Goal: Transaction & Acquisition: Purchase product/service

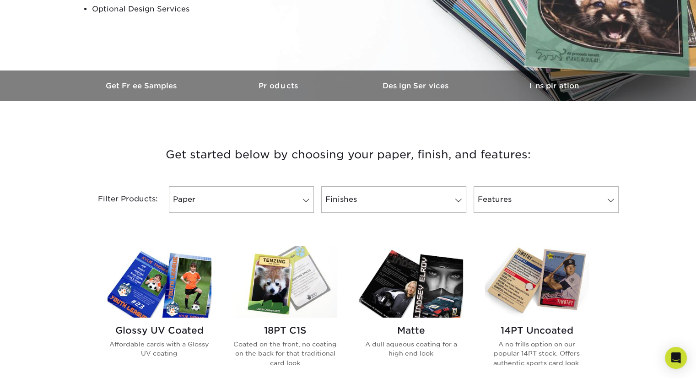
scroll to position [219, 0]
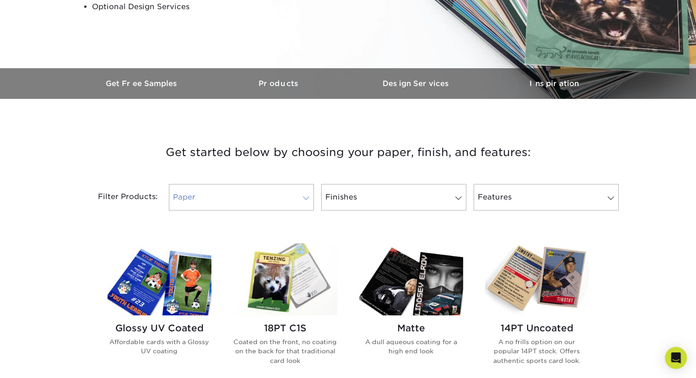
click at [269, 193] on link "Paper" at bounding box center [241, 197] width 145 height 27
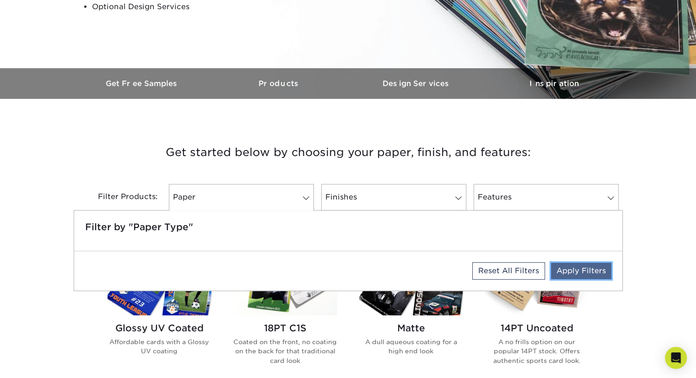
click at [571, 272] on link "Apply Filters" at bounding box center [581, 271] width 60 height 16
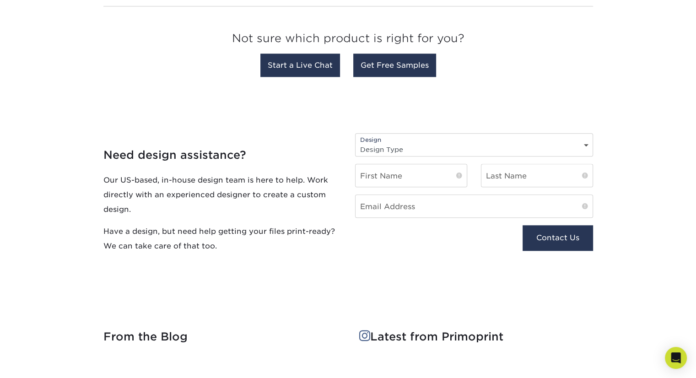
scroll to position [920, 0]
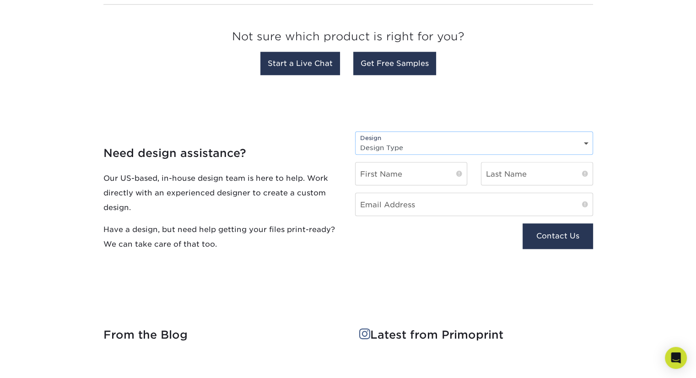
click at [450, 145] on select "Design Type Design Edits New Design" at bounding box center [473, 147] width 237 height 13
click at [323, 174] on p "Our US-based, in-house design team is here to help. Work directly with an exper…" at bounding box center [222, 193] width 238 height 44
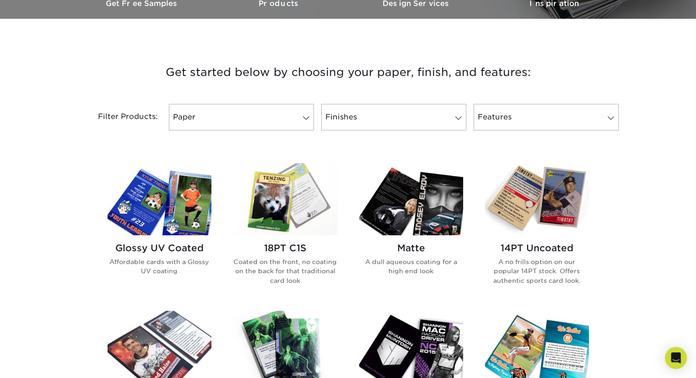
scroll to position [300, 0]
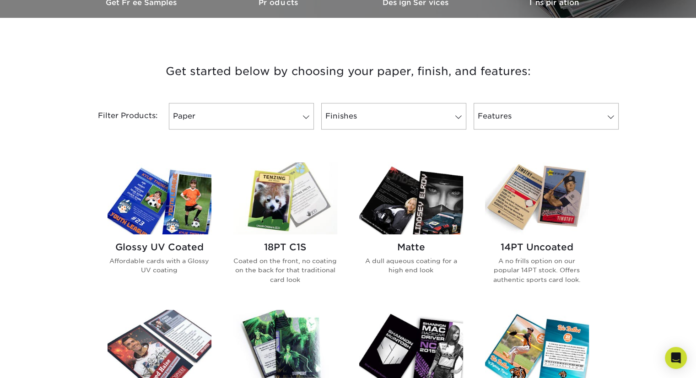
click at [306, 193] on img at bounding box center [285, 198] width 104 height 72
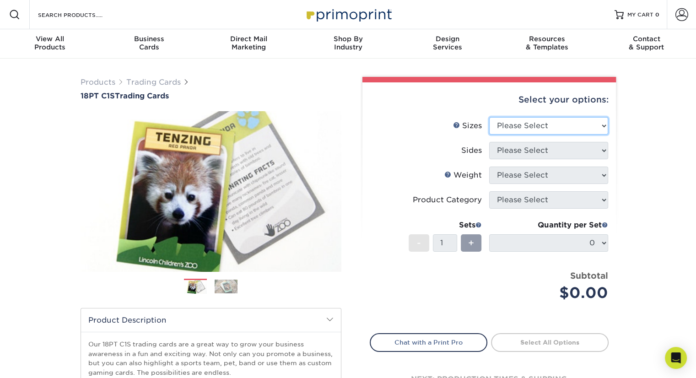
click at [516, 121] on select "Please Select 2.5" x 3.5"" at bounding box center [548, 125] width 119 height 17
select select "2.50x3.50"
click at [489, 117] on select "Please Select 2.5" x 3.5"" at bounding box center [548, 125] width 119 height 17
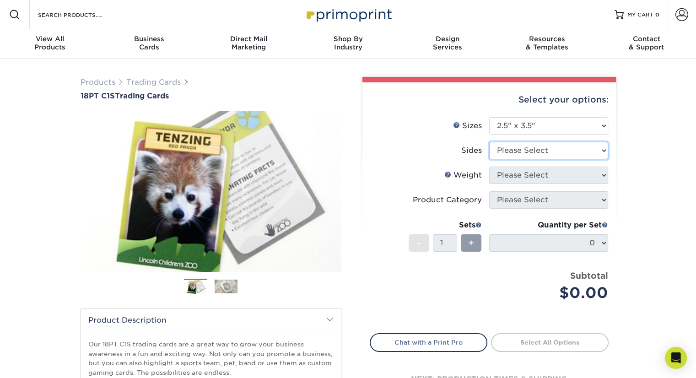
click at [521, 145] on select "Please Select Print Both Sides Print Front Only" at bounding box center [548, 150] width 119 height 17
select select "13abbda7-1d64-4f25-8bb2-c179b224825d"
click at [489, 142] on select "Please Select Print Both Sides Print Front Only" at bounding box center [548, 150] width 119 height 17
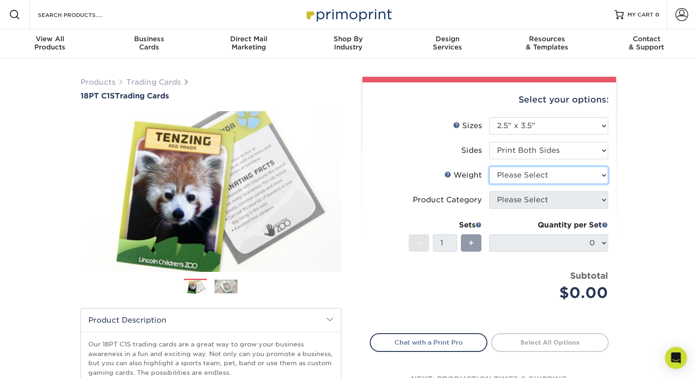
click at [518, 177] on select "Please Select 18PT C1S" at bounding box center [548, 174] width 119 height 17
select select "18PTC1S"
click at [489, 166] on select "Please Select 18PT C1S" at bounding box center [548, 174] width 119 height 17
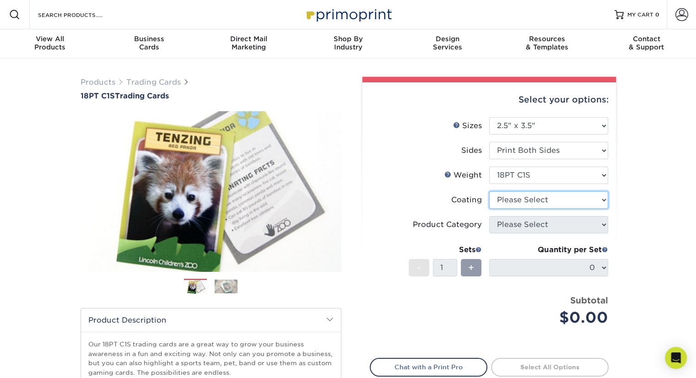
click at [517, 200] on select at bounding box center [548, 199] width 119 height 17
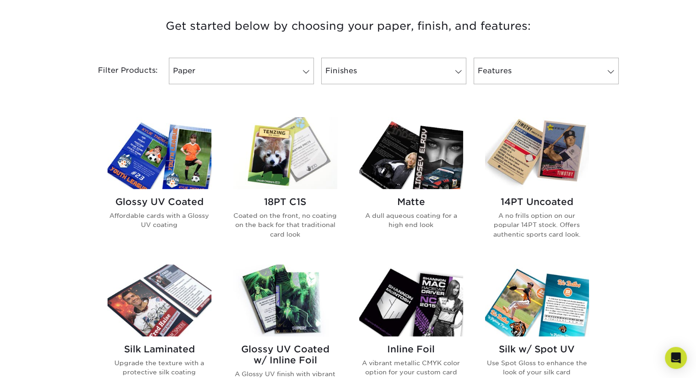
scroll to position [346, 0]
click at [185, 153] on img at bounding box center [159, 153] width 104 height 72
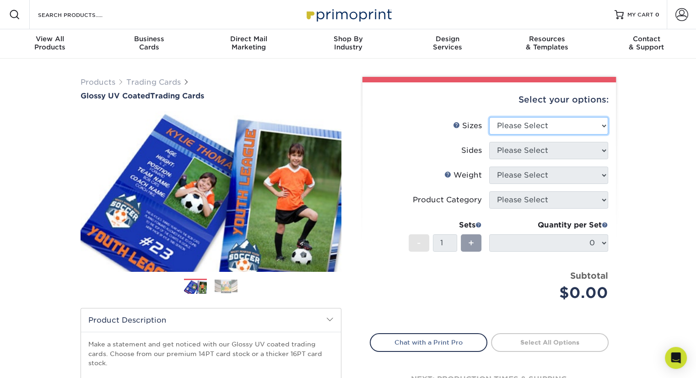
click at [508, 121] on select "Please Select 2.5" x 3.5"" at bounding box center [548, 125] width 119 height 17
select select "2.50x3.50"
click at [489, 117] on select "Please Select 2.5" x 3.5"" at bounding box center [548, 125] width 119 height 17
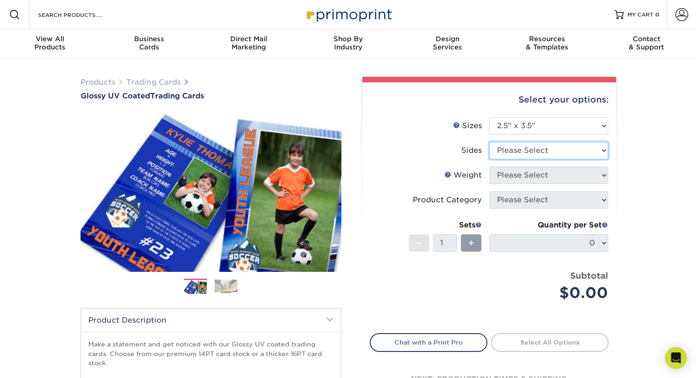
click at [515, 152] on select "Please Select Print Both Sides Print Front Only" at bounding box center [548, 150] width 119 height 17
select select "13abbda7-1d64-4f25-8bb2-c179b224825d"
click at [489, 142] on select "Please Select Print Both Sides Print Front Only" at bounding box center [548, 150] width 119 height 17
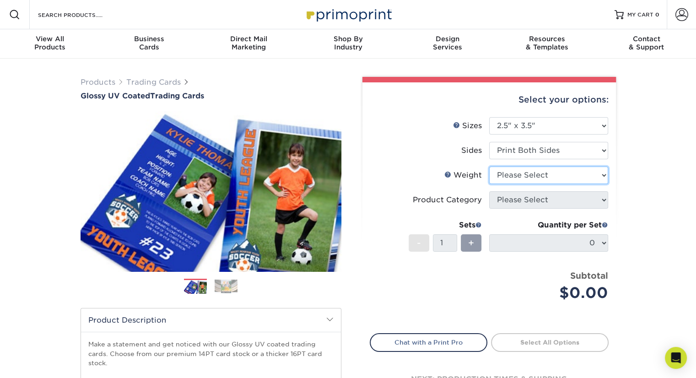
click at [516, 173] on select "Please Select 16PT 14PT 18PT C1S" at bounding box center [548, 174] width 119 height 17
select select "16PT"
click at [489, 166] on select "Please Select 16PT 14PT 18PT C1S" at bounding box center [548, 174] width 119 height 17
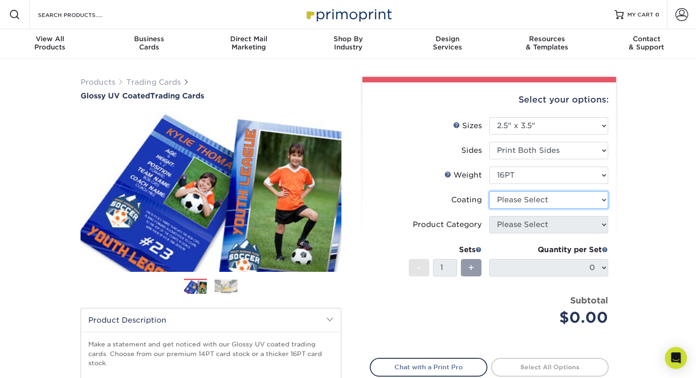
click at [515, 203] on select at bounding box center [548, 199] width 119 height 17
click at [489, 191] on select at bounding box center [548, 199] width 119 height 17
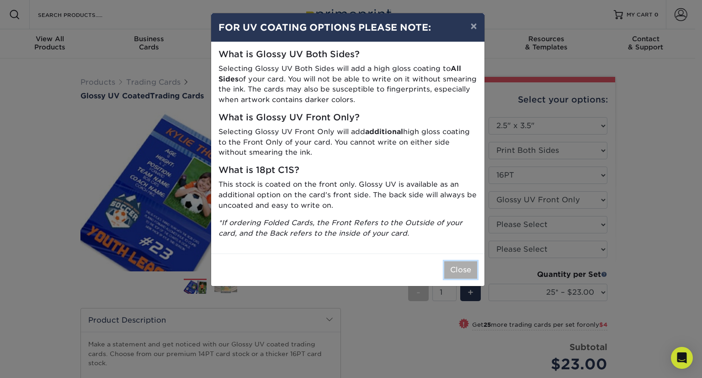
click at [464, 269] on button "Close" at bounding box center [461, 269] width 33 height 17
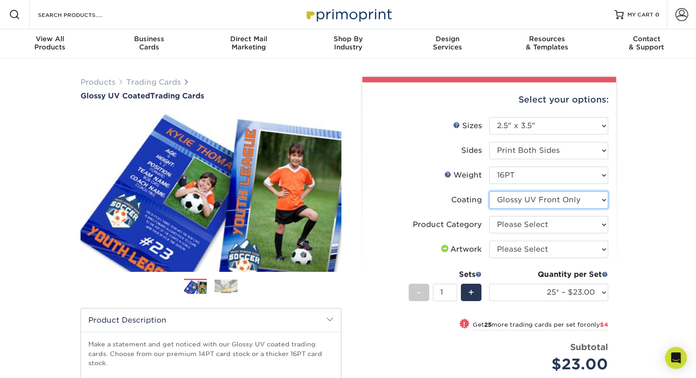
click at [507, 200] on select at bounding box center [548, 199] width 119 height 17
select select "-1"
click at [489, 191] on select at bounding box center [548, 199] width 119 height 17
select select
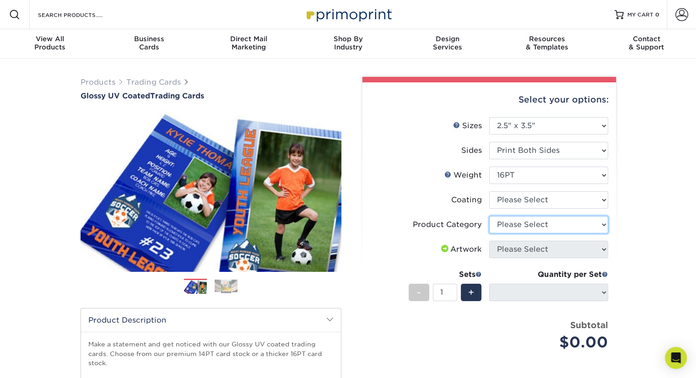
click at [510, 227] on select "Please Select Trading Cards" at bounding box center [548, 224] width 119 height 17
select select "c2f9bce9-36c2-409d-b101-c29d9d031e18"
click at [489, 216] on select "Please Select Trading Cards" at bounding box center [548, 224] width 119 height 17
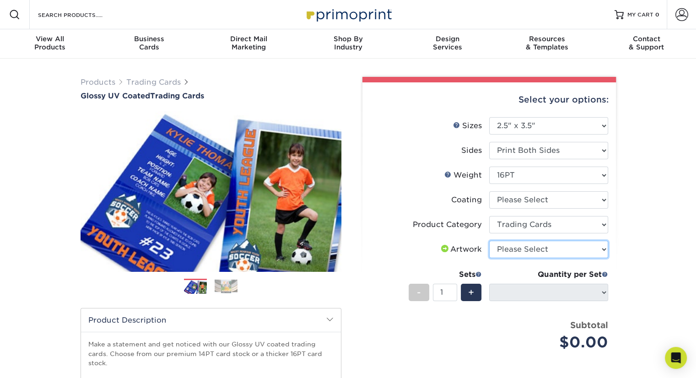
click at [512, 245] on select "Please Select I will upload files I need a design - $100" at bounding box center [548, 249] width 119 height 17
select select "upload"
click at [489, 241] on select "Please Select I will upload files I need a design - $100" at bounding box center [548, 249] width 119 height 17
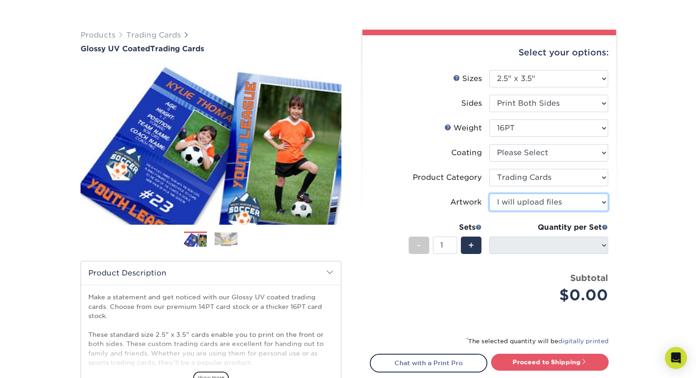
scroll to position [48, 0]
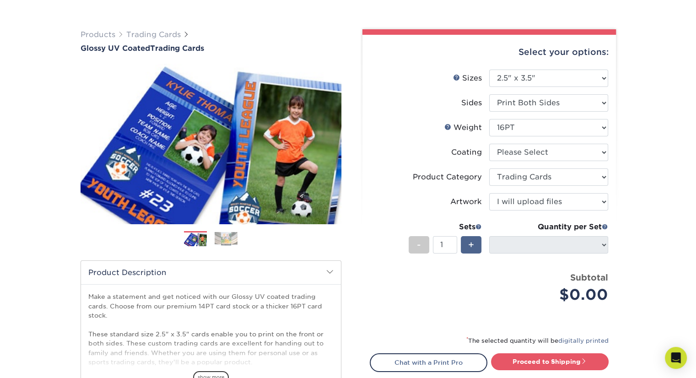
click at [472, 245] on span "+" at bounding box center [471, 245] width 6 height 14
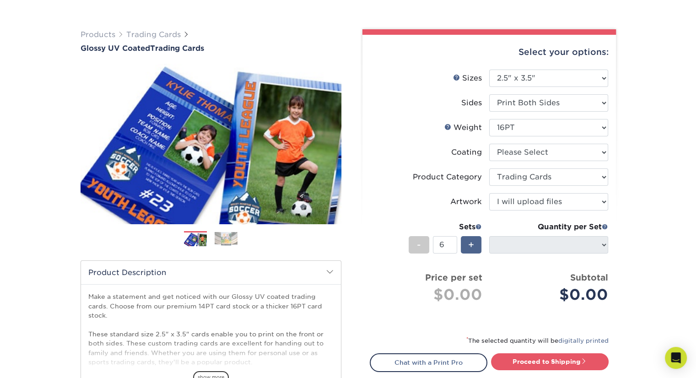
click at [472, 245] on span "+" at bounding box center [471, 245] width 6 height 14
type input "10"
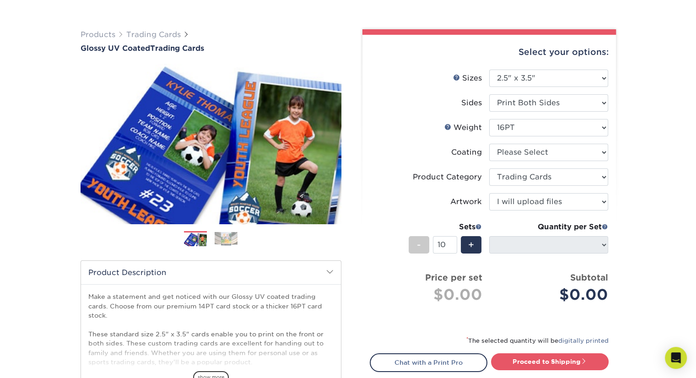
click at [527, 254] on div "Quantity per Set 25* – $23.00 50* – $27.00 75* – $33.00 100* – $37.00 250* – $4…" at bounding box center [548, 242] width 119 height 43
click at [532, 156] on select at bounding box center [548, 152] width 119 height 17
select select "ae367451-b2b8-45df-a344-0f05b6a12993"
click at [489, 144] on select at bounding box center [548, 152] width 119 height 17
select select "-1"
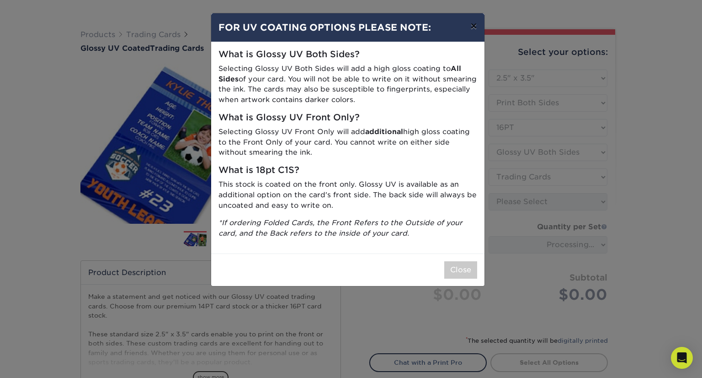
click at [474, 25] on button "×" at bounding box center [473, 26] width 21 height 26
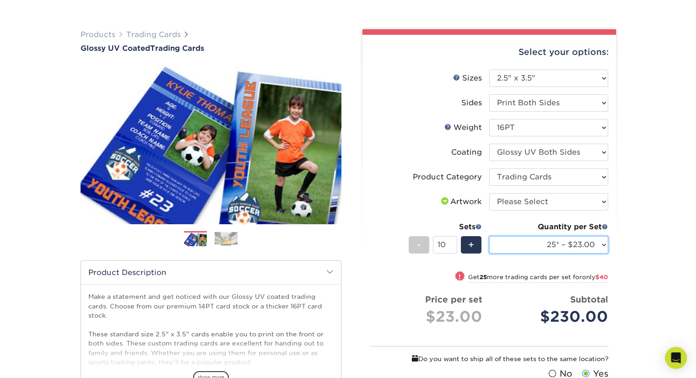
click at [596, 244] on select "25* – $23.00 50* – $27.00 75* – $33.00 100* – $37.00 250* – $47.00 500 – $58.00…" at bounding box center [548, 244] width 119 height 17
click at [631, 192] on div "Products Trading Cards Glossy UV Coated Trading Cards Previous Next /" at bounding box center [348, 265] width 696 height 508
click at [587, 244] on select "25* – $23.00 50* – $27.00 75* – $33.00 100* – $37.00 250* – $47.00 500 – $58.00…" at bounding box center [548, 244] width 119 height 17
click at [489, 236] on select "25* – $23.00 50* – $27.00 75* – $33.00 100* – $37.00 250* – $47.00 500 – $58.00…" at bounding box center [548, 244] width 119 height 17
click at [552, 253] on div "Quantity per Set 25* – $23.00 50* – $27.00 75* – $33.00 100* – $37.00 250* – $4…" at bounding box center [548, 242] width 119 height 43
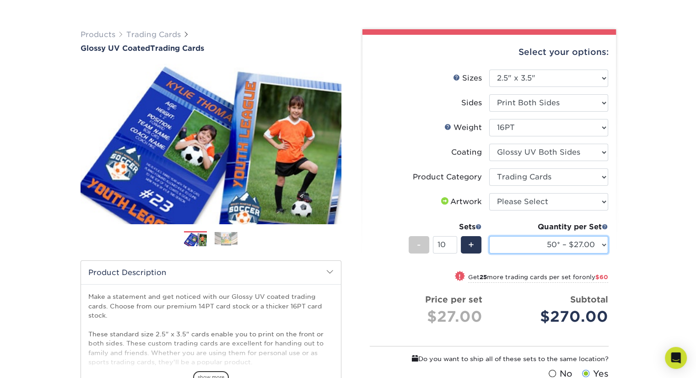
click at [550, 246] on select "25* – $23.00 50* – $27.00 75* – $33.00 100* – $37.00 250* – $47.00 500 – $58.00…" at bounding box center [548, 244] width 119 height 17
click at [613, 268] on div "Select your options: Sizes Help Sizes Please Select 2.5" x 3.5" Sides Please Se…" at bounding box center [488, 264] width 253 height 459
click at [457, 274] on span at bounding box center [459, 275] width 13 height 13
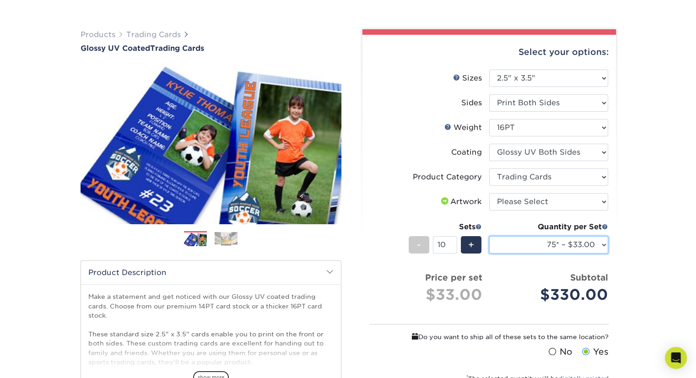
click at [523, 236] on select "25* – $23.00 50* – $27.00 75* – $33.00 100* – $37.00 250* – $47.00 500 – $58.00…" at bounding box center [548, 244] width 119 height 17
click at [489, 236] on select "25* – $23.00 50* – $27.00 75* – $33.00 100* – $37.00 250* – $47.00 500 – $58.00…" at bounding box center [548, 244] width 119 height 17
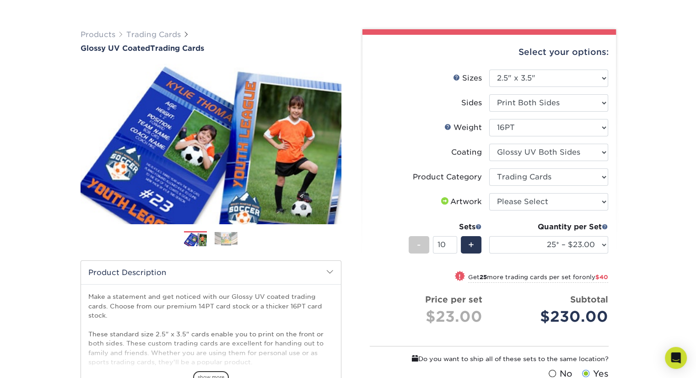
click at [600, 279] on span "$40" at bounding box center [601, 276] width 13 height 7
select select "50* – $27.00"
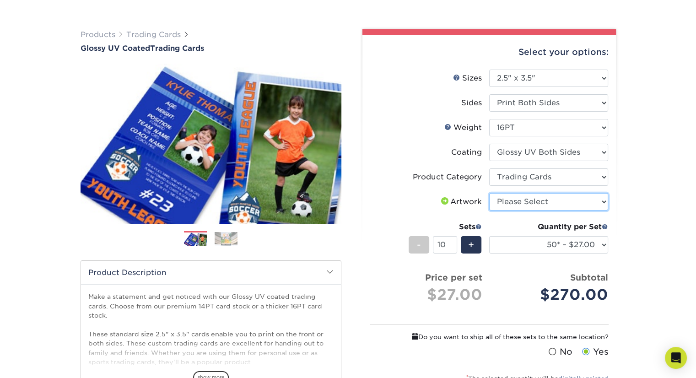
click at [514, 204] on select "Please Select I will upload files I need a design - $100" at bounding box center [548, 201] width 119 height 17
select select "upload"
click at [489, 193] on select "Please Select I will upload files I need a design - $100" at bounding box center [548, 201] width 119 height 17
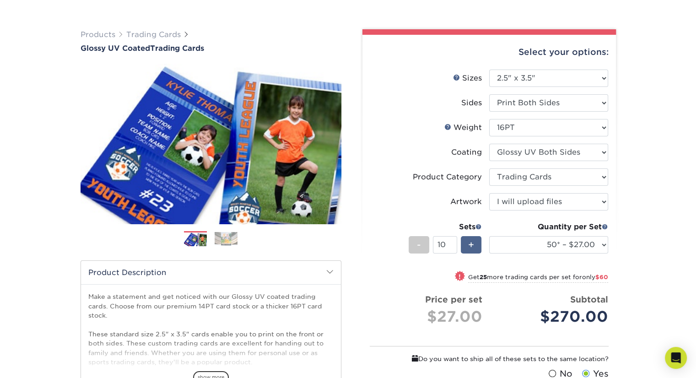
click at [475, 240] on div "+" at bounding box center [471, 244] width 21 height 17
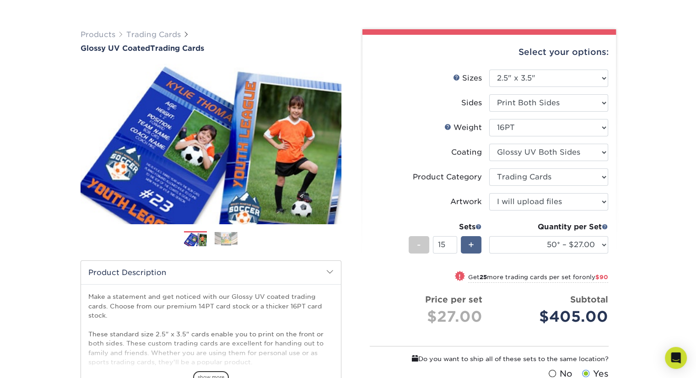
click at [475, 240] on div "+" at bounding box center [471, 244] width 21 height 17
click at [423, 247] on div "-" at bounding box center [418, 244] width 21 height 17
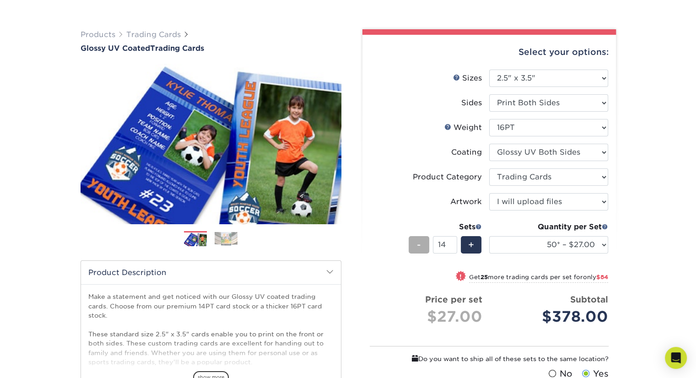
click at [423, 247] on div "-" at bounding box center [418, 244] width 21 height 17
type input "10"
